Goal: Find specific page/section: Find specific page/section

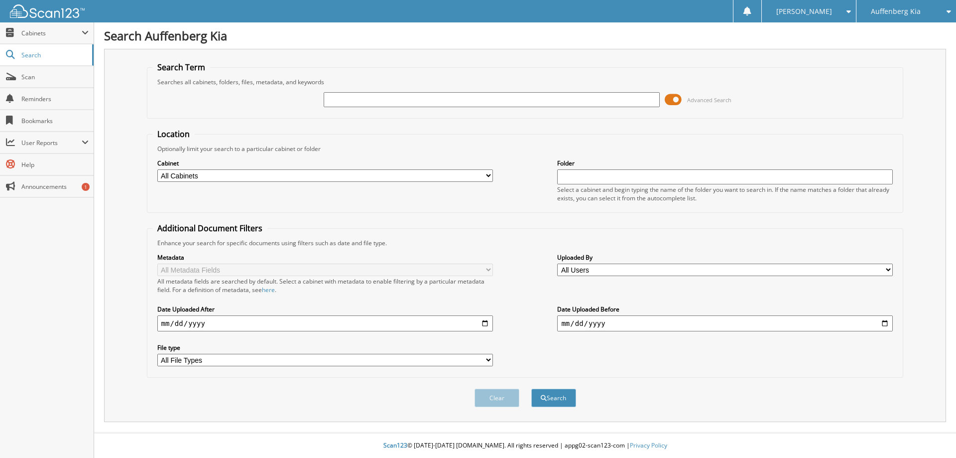
click at [391, 99] on input "text" at bounding box center [492, 99] width 336 height 15
type input "B"
click at [385, 104] on input "text" at bounding box center [492, 99] width 336 height 15
type input "11252KMM"
click at [562, 403] on button "Search" at bounding box center [553, 397] width 45 height 18
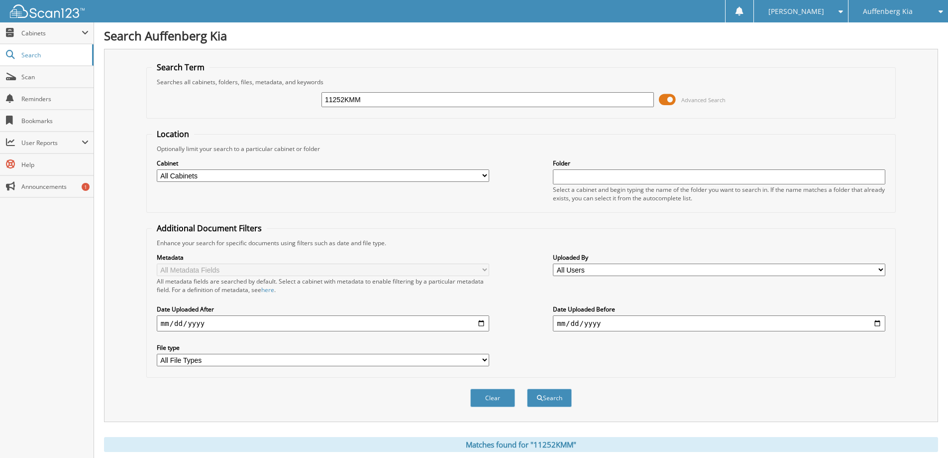
drag, startPoint x: 366, startPoint y: 98, endPoint x: 117, endPoint y: 72, distance: 251.3
click at [117, 72] on div "Search Term Searches all cabinets, folders, files, metadata, and keywords 11252…" at bounding box center [521, 235] width 834 height 373
type input "1705045"
click at [554, 404] on button "Search" at bounding box center [549, 397] width 45 height 18
drag, startPoint x: 359, startPoint y: 96, endPoint x: 164, endPoint y: 66, distance: 197.4
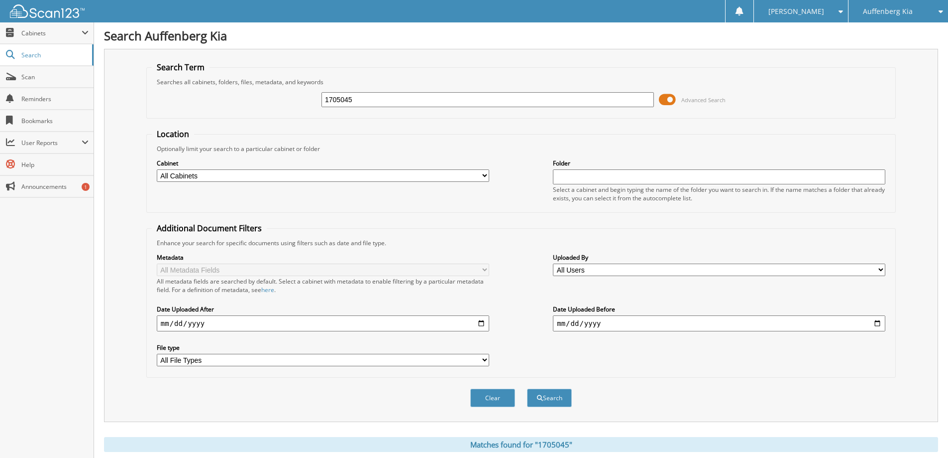
click at [170, 68] on fieldset "Search Term Searches all cabinets, folders, files, metadata, and keywords 17050…" at bounding box center [521, 90] width 750 height 57
type input "K6567220"
click at [527, 388] on button "Search" at bounding box center [549, 397] width 45 height 18
drag, startPoint x: 435, startPoint y: 99, endPoint x: 72, endPoint y: 56, distance: 365.4
click at [77, 60] on body "Sheila S. Settings Logout Auffenberg Kia Auffenberg Chrysler Auffenberg Ford No…" at bounding box center [474, 394] width 948 height 789
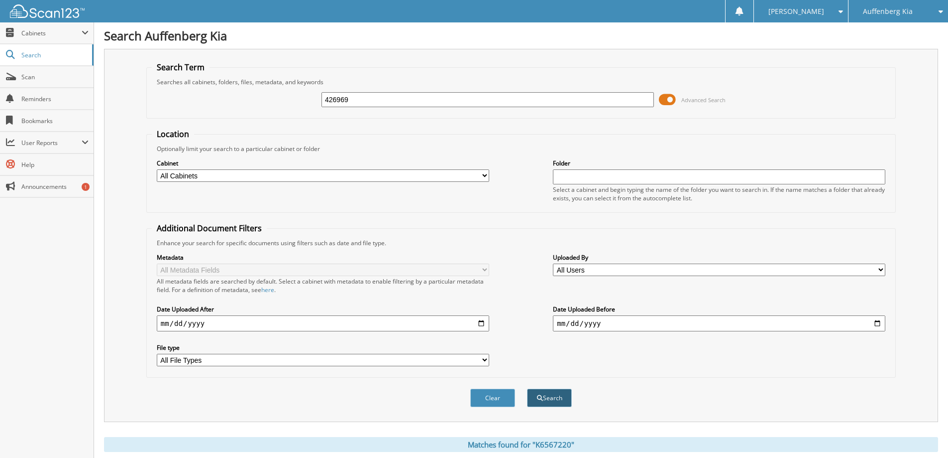
type input "426969"
click at [543, 392] on button "Search" at bounding box center [549, 397] width 45 height 18
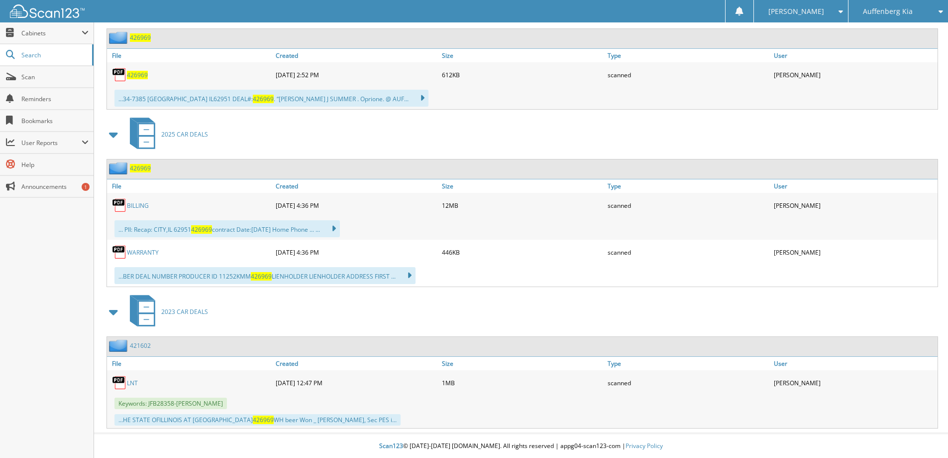
scroll to position [478, 0]
click at [70, 33] on span "Cabinets" at bounding box center [51, 33] width 60 height 8
click at [875, 9] on span "Auffenberg Kia" at bounding box center [888, 11] width 50 height 6
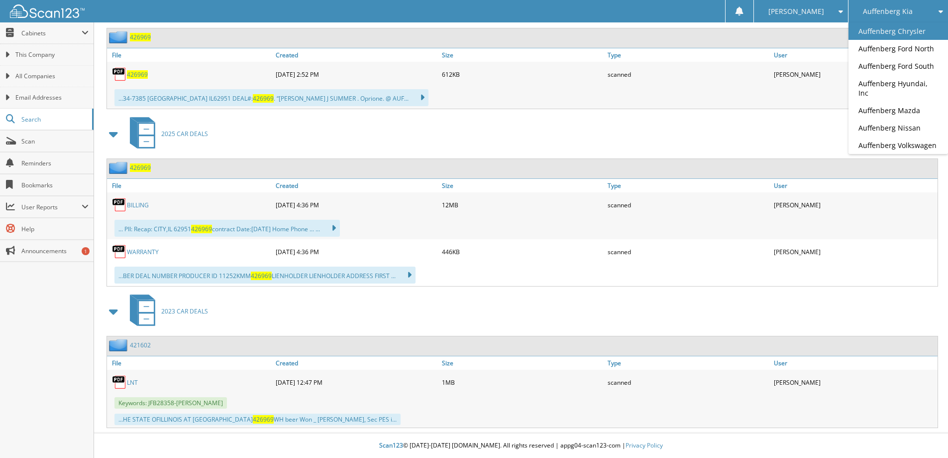
click at [869, 29] on link "Auffenberg Chrysler" at bounding box center [899, 30] width 100 height 17
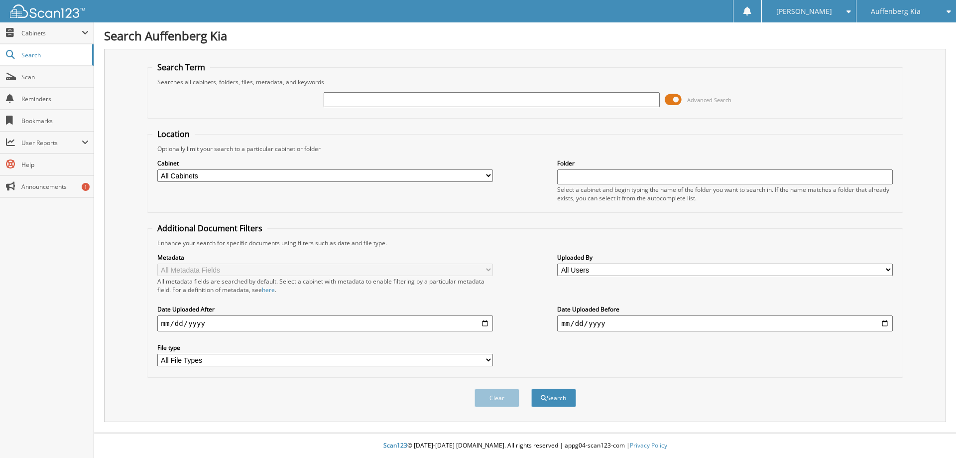
click at [350, 103] on input "text" at bounding box center [492, 99] width 336 height 15
type input "11252KMM"
click at [551, 396] on button "Search" at bounding box center [553, 397] width 45 height 18
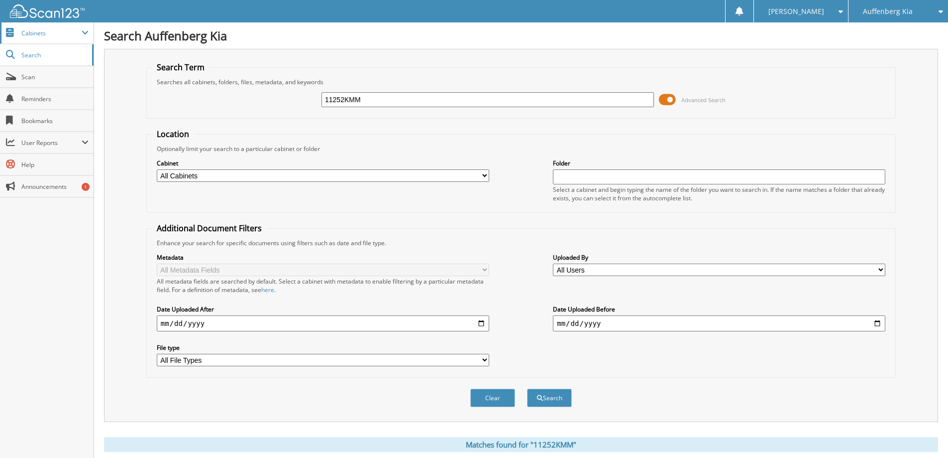
click at [29, 30] on span "Cabinets" at bounding box center [51, 33] width 60 height 8
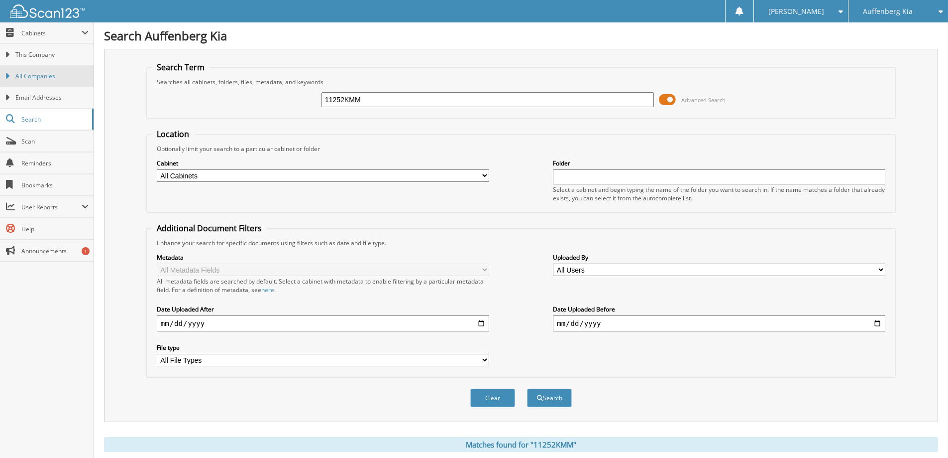
click at [40, 73] on span "All Companies" at bounding box center [51, 76] width 73 height 9
click at [34, 77] on span "All Companies" at bounding box center [51, 76] width 73 height 9
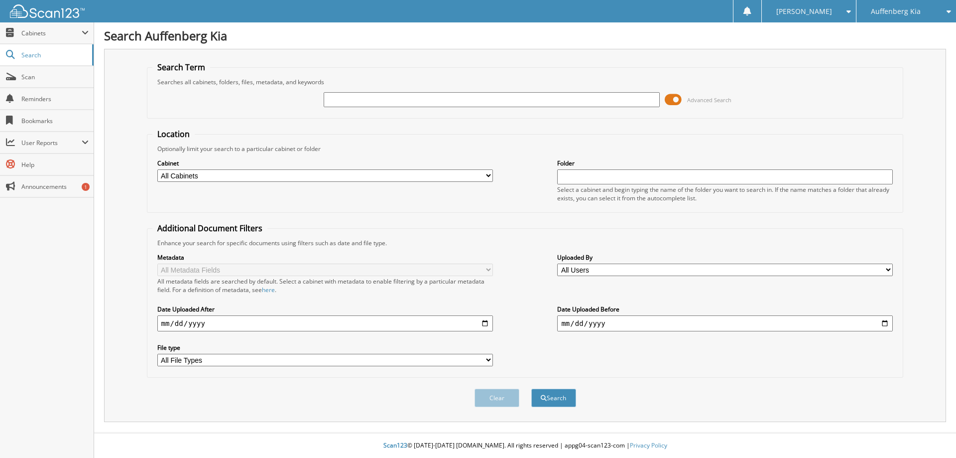
click at [380, 96] on input "text" at bounding box center [492, 99] width 336 height 15
type input "11252KMM"
click at [554, 395] on button "Search" at bounding box center [553, 397] width 45 height 18
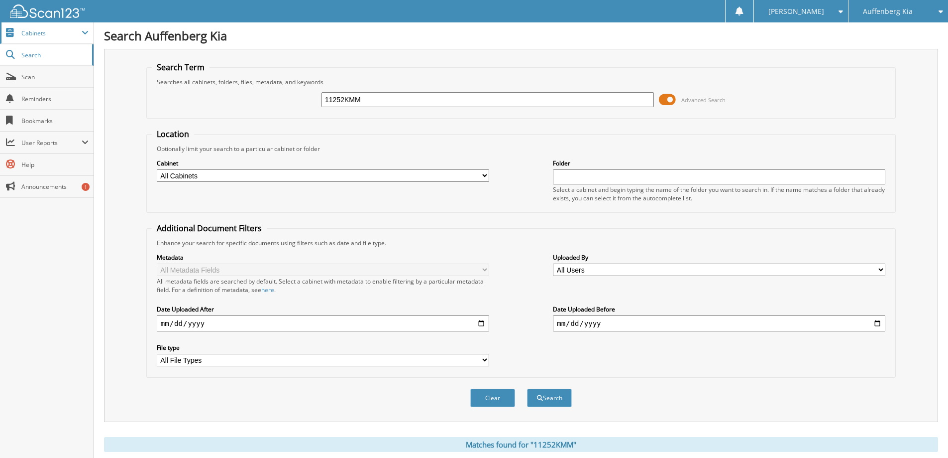
click at [49, 36] on span "Cabinets" at bounding box center [51, 33] width 60 height 8
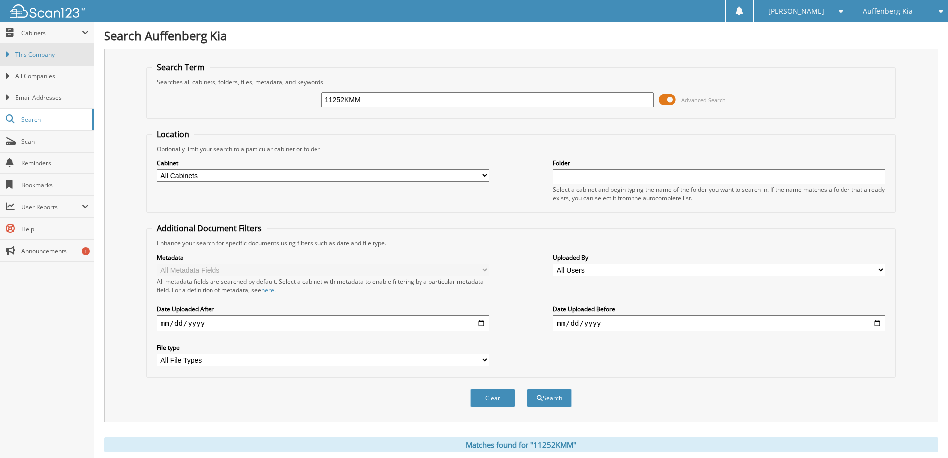
click at [39, 52] on span "This Company" at bounding box center [51, 54] width 73 height 9
